Goal: Transaction & Acquisition: Purchase product/service

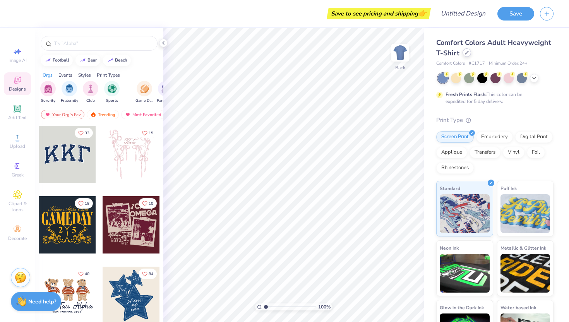
click at [466, 55] on div at bounding box center [467, 52] width 9 height 9
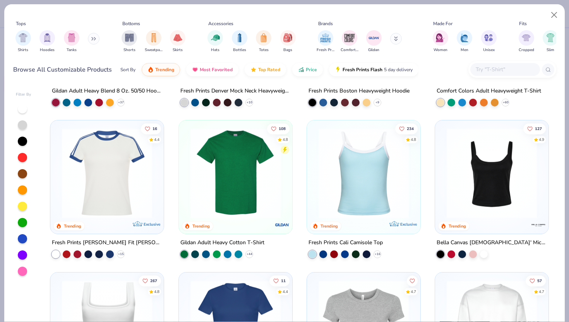
scroll to position [121, 0]
click at [325, 254] on div at bounding box center [324, 254] width 8 height 8
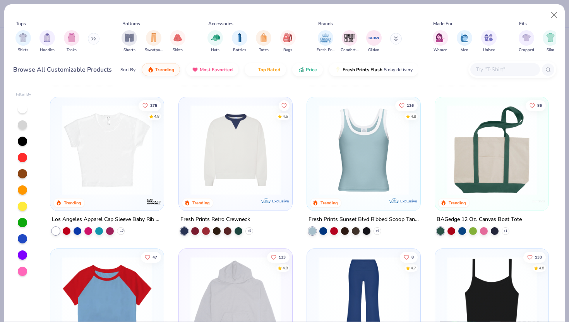
scroll to position [598, 0]
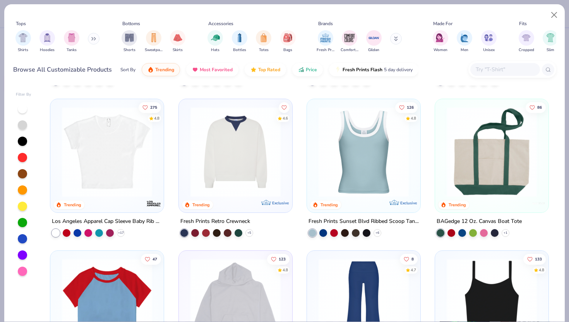
click at [378, 180] on img at bounding box center [364, 152] width 98 height 90
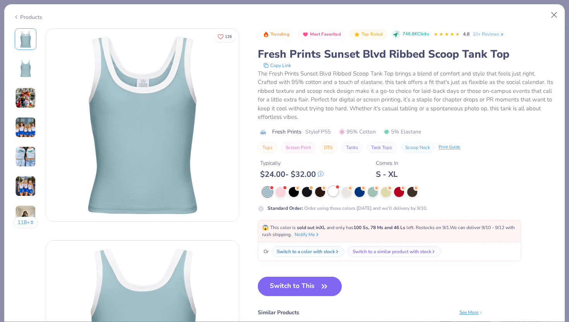
click at [335, 195] on div at bounding box center [333, 191] width 10 height 10
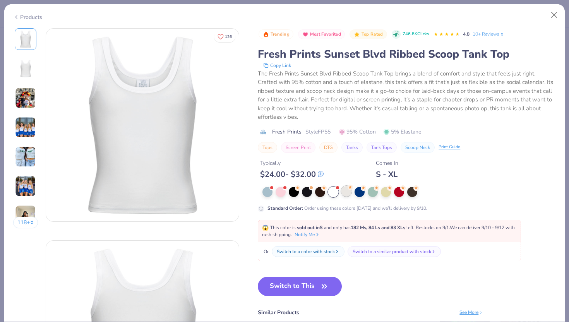
click at [347, 196] on div at bounding box center [347, 191] width 10 height 10
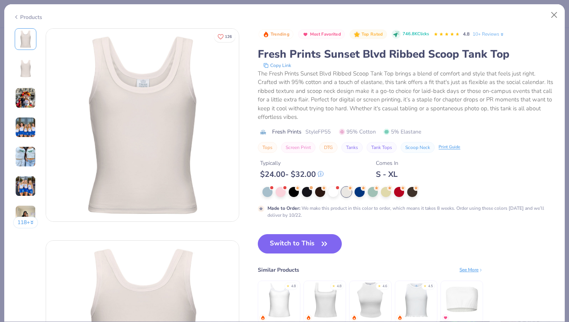
click at [363, 196] on div at bounding box center [410, 192] width 294 height 10
click at [376, 195] on div at bounding box center [373, 191] width 10 height 10
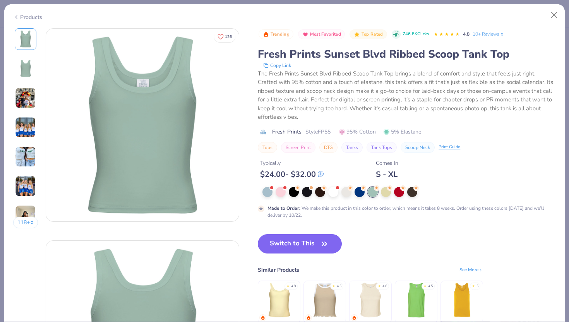
click at [313, 194] on div at bounding box center [410, 192] width 294 height 10
click at [328, 194] on div at bounding box center [410, 192] width 294 height 10
click at [333, 194] on div at bounding box center [333, 191] width 10 height 10
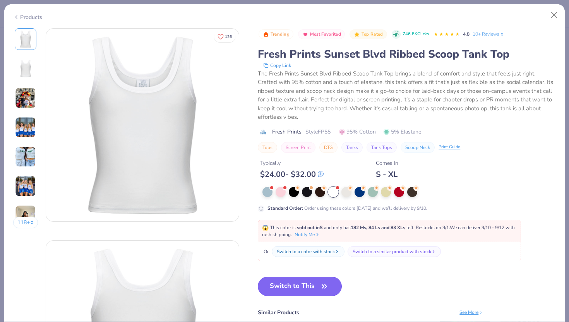
click at [294, 291] on button "Switch to This" at bounding box center [300, 286] width 84 height 19
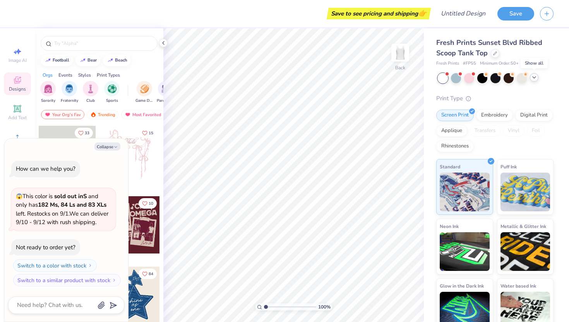
click at [538, 78] on div at bounding box center [534, 77] width 9 height 9
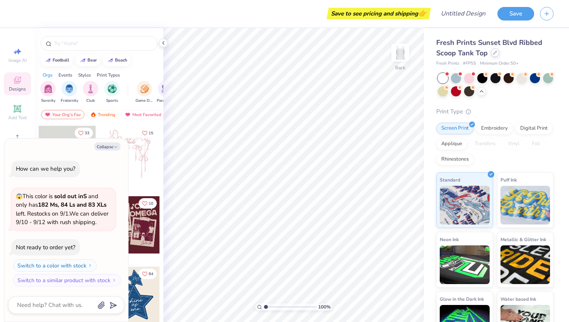
click at [494, 55] on div at bounding box center [495, 52] width 9 height 9
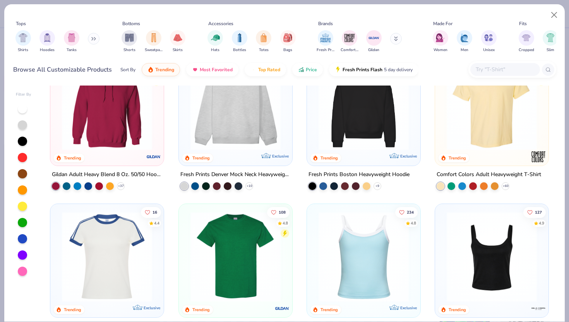
scroll to position [45, 0]
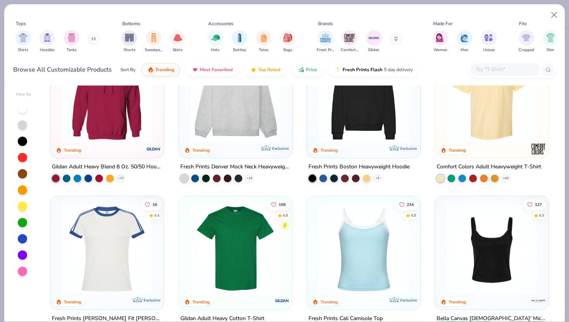
click at [127, 239] on img at bounding box center [107, 249] width 98 height 90
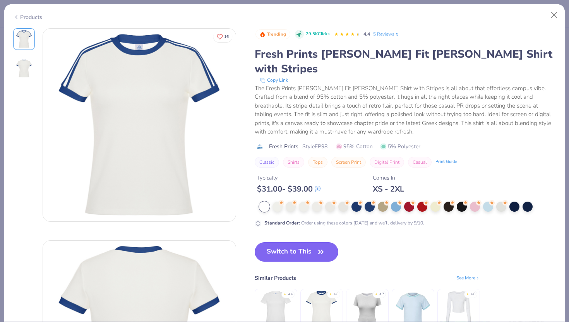
click at [308, 242] on button "Switch to This" at bounding box center [297, 251] width 84 height 19
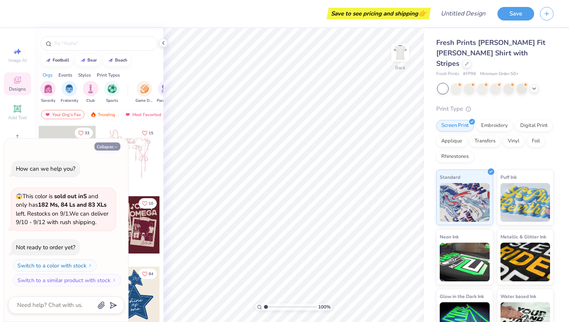
click at [108, 148] on button "Collapse" at bounding box center [108, 147] width 26 height 8
type textarea "x"
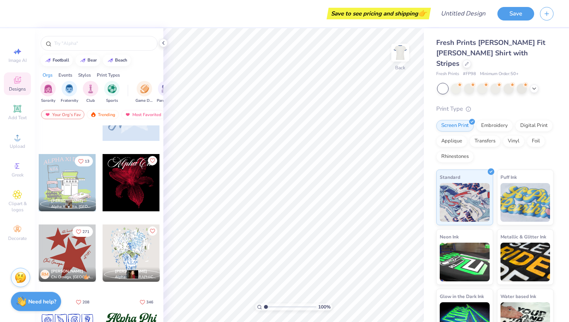
scroll to position [607, 0]
